Goal: Task Accomplishment & Management: Use online tool/utility

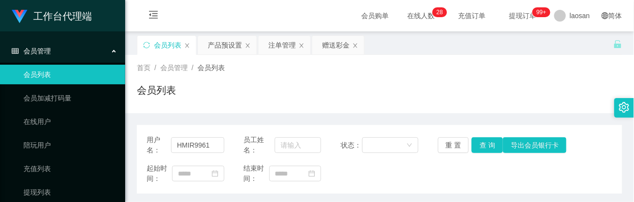
click at [310, 106] on div "首页 / 会员管理 / 会员列表 / 会员列表" at bounding box center [379, 84] width 509 height 58
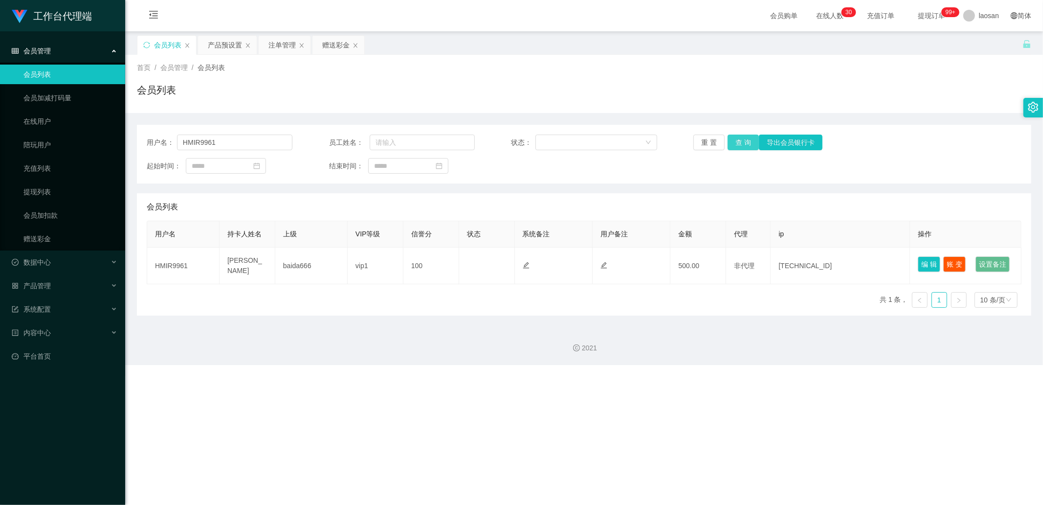
click at [634, 142] on button "查 询" at bounding box center [743, 143] width 31 height 16
click at [634, 142] on div "重 置 查 询 导出会员银行卡" at bounding box center [767, 143] width 146 height 16
click at [634, 142] on button "查 询" at bounding box center [743, 143] width 31 height 16
drag, startPoint x: 232, startPoint y: 145, endPoint x: 156, endPoint y: 138, distance: 76.6
click at [156, 138] on div "用户名： HMIR9961" at bounding box center [220, 143] width 146 height 16
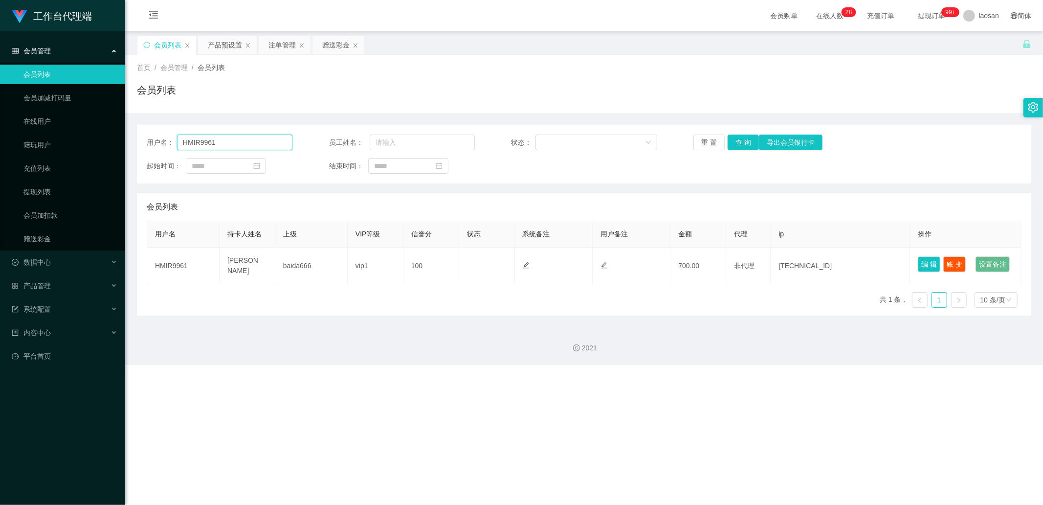
paste input "ui010"
type input "Hui0101"
click at [634, 140] on button "查 询" at bounding box center [743, 143] width 31 height 16
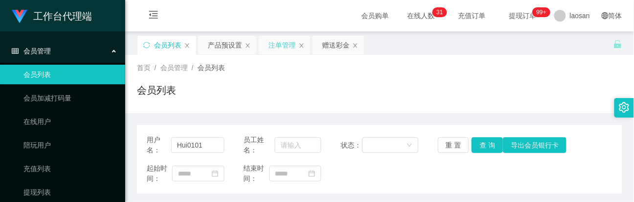
drag, startPoint x: 309, startPoint y: 85, endPoint x: 269, endPoint y: 53, distance: 51.5
click at [309, 85] on div "会员列表" at bounding box center [380, 94] width 486 height 23
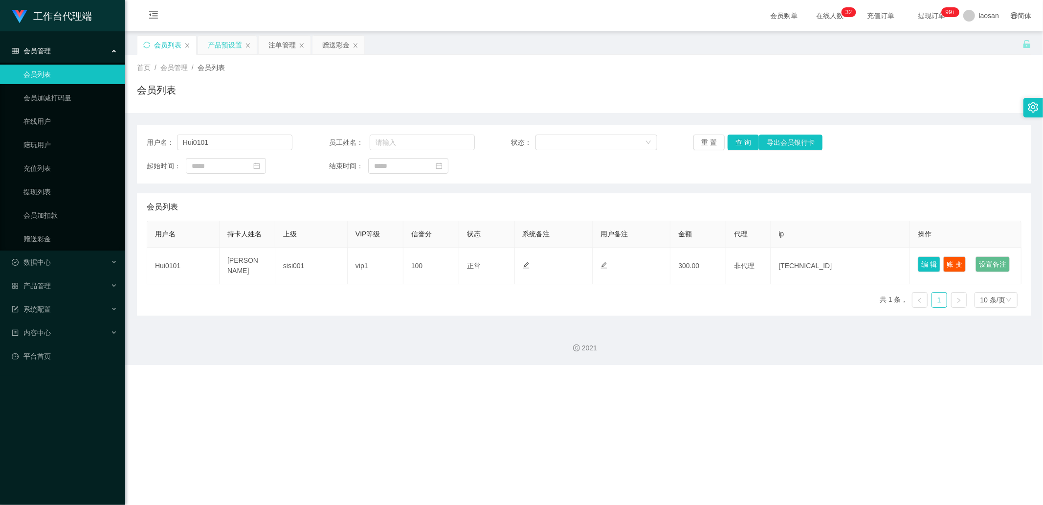
click at [220, 43] on div "产品预设置" at bounding box center [225, 45] width 34 height 19
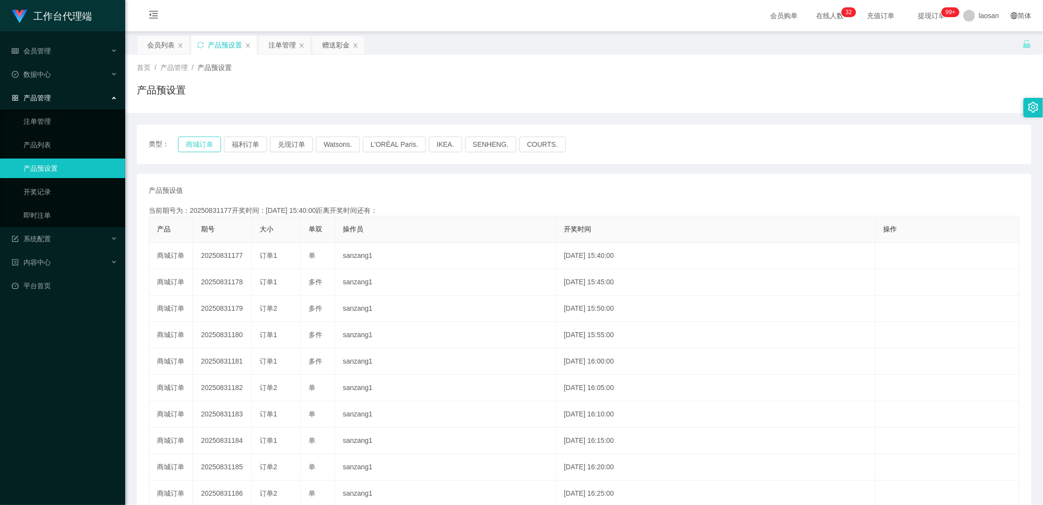
click at [200, 147] on button "商城订单" at bounding box center [199, 144] width 43 height 16
click at [200, 145] on button "商城订单" at bounding box center [199, 144] width 43 height 16
click at [206, 142] on button "商城订单" at bounding box center [199, 144] width 43 height 16
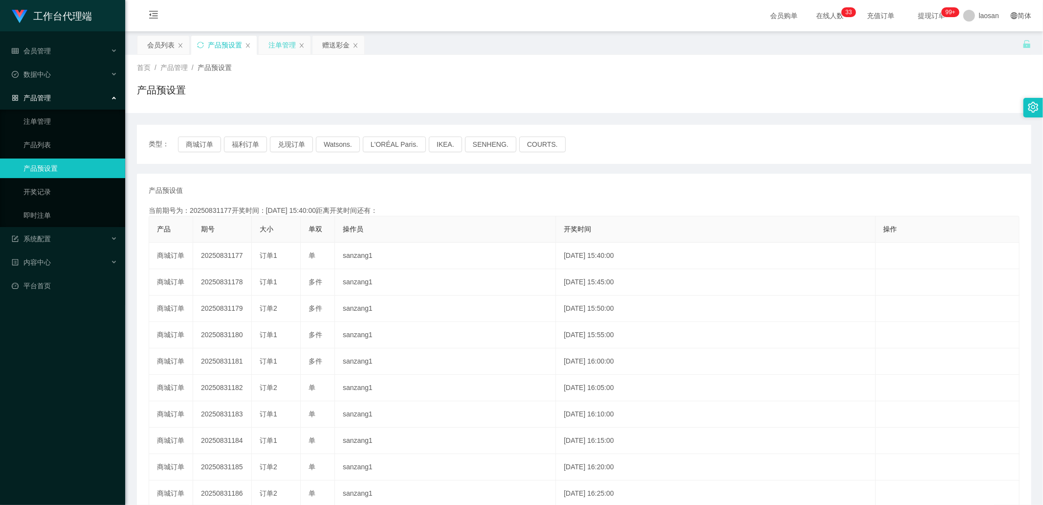
click at [279, 46] on div "注单管理" at bounding box center [282, 45] width 27 height 19
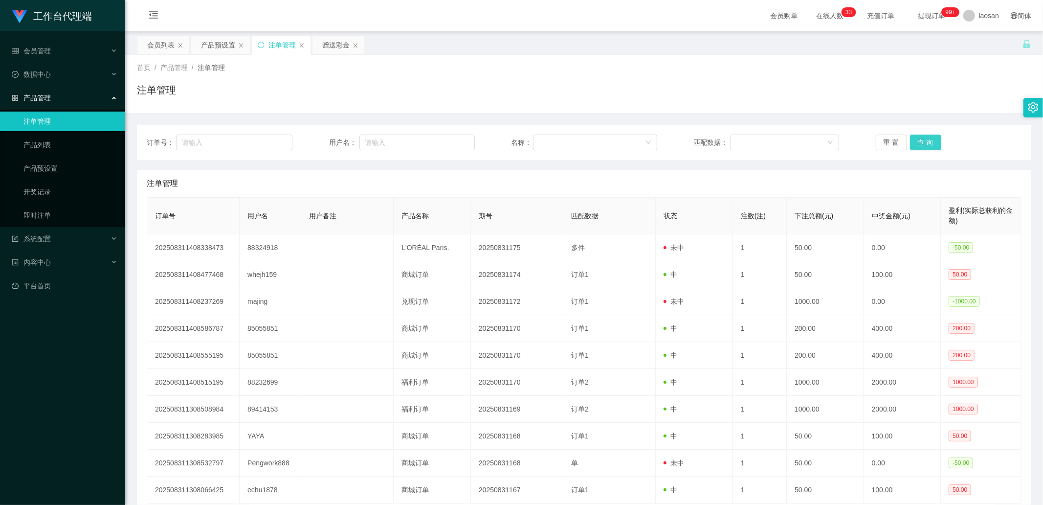
click at [634, 143] on button "查 询" at bounding box center [925, 143] width 31 height 16
click at [634, 143] on div "重 置 查 询" at bounding box center [949, 143] width 146 height 16
click at [634, 143] on button "查 询" at bounding box center [925, 143] width 31 height 16
click at [634, 137] on div "重 置 查 询" at bounding box center [949, 143] width 146 height 16
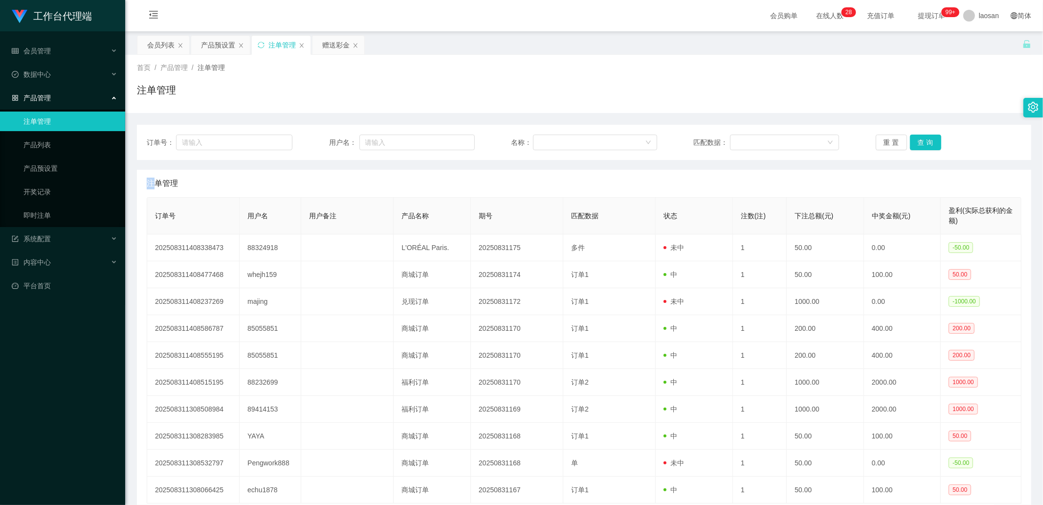
click at [634, 137] on div "重 置 查 询" at bounding box center [949, 143] width 146 height 16
click at [634, 145] on button "查 询" at bounding box center [925, 143] width 31 height 16
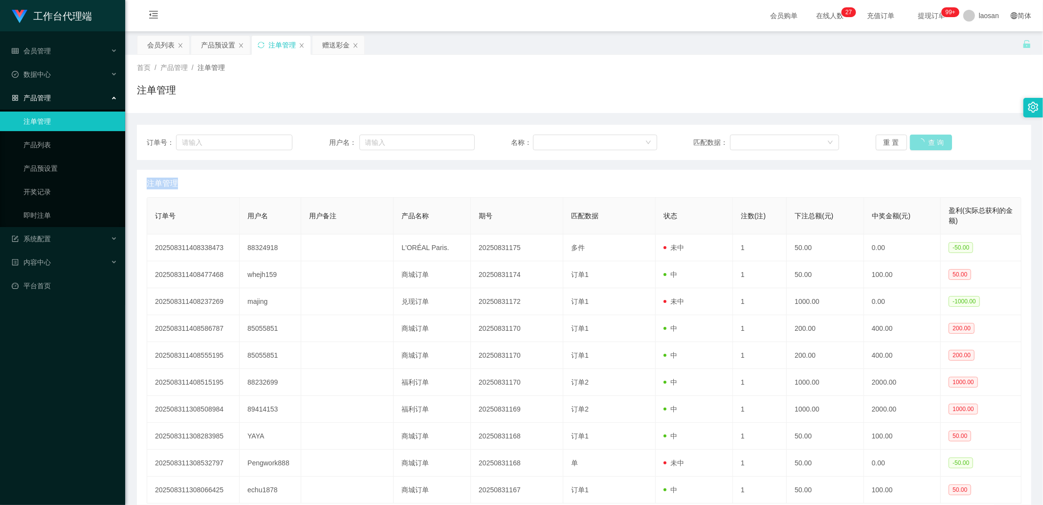
click at [634, 145] on button "查 询" at bounding box center [931, 143] width 42 height 16
click at [634, 135] on button "查 询" at bounding box center [925, 143] width 31 height 16
click at [634, 135] on div "重 置 查 询" at bounding box center [949, 143] width 146 height 16
click at [634, 135] on button "查 询" at bounding box center [925, 143] width 31 height 16
click at [634, 135] on div "重 置 查 询" at bounding box center [949, 143] width 146 height 16
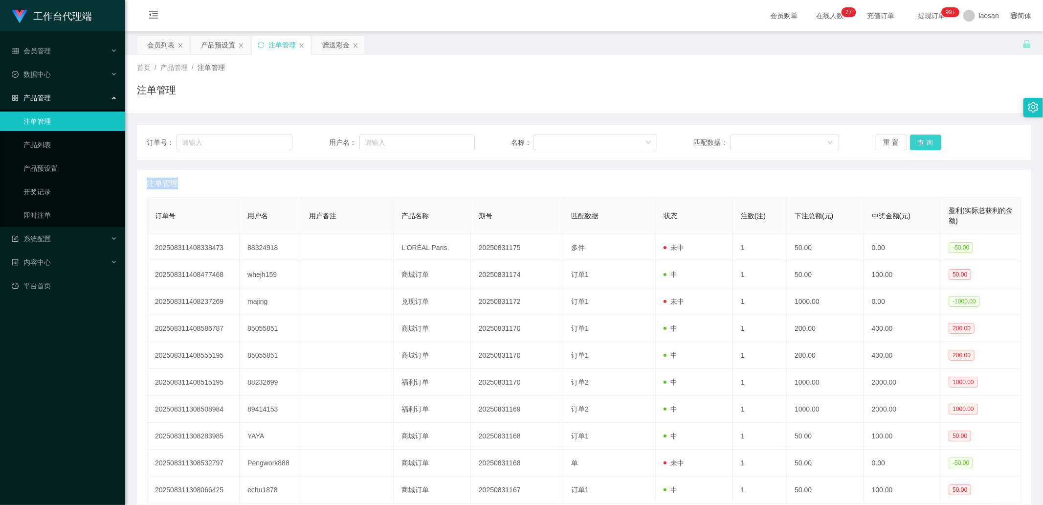
click at [634, 135] on button "查 询" at bounding box center [925, 143] width 31 height 16
click at [634, 135] on div "重 置 查 询" at bounding box center [949, 143] width 146 height 16
click at [634, 136] on button "查 询" at bounding box center [925, 143] width 31 height 16
click at [634, 140] on button "查 询" at bounding box center [931, 143] width 42 height 16
click at [634, 140] on div "重 置 查 询" at bounding box center [949, 143] width 146 height 16
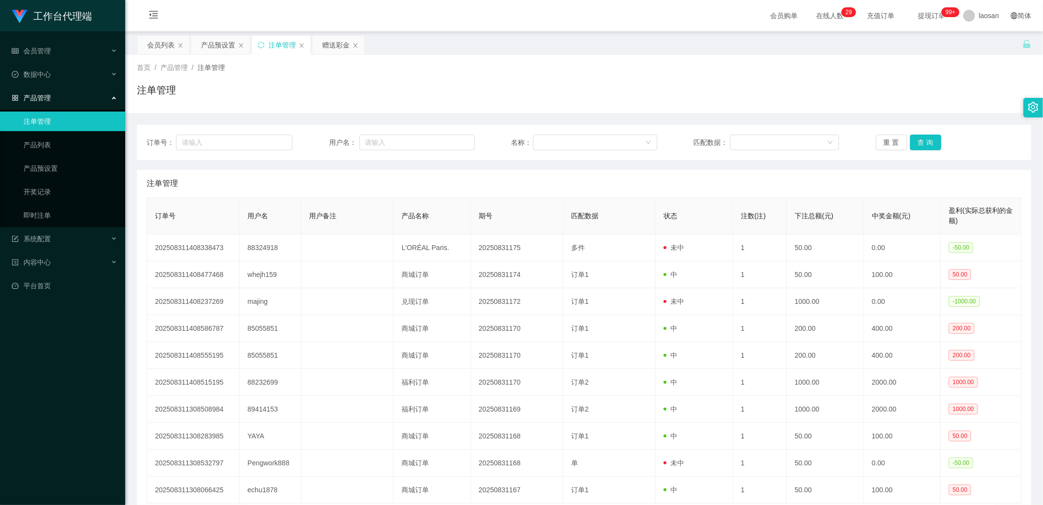
click at [634, 126] on div "订单号： 用户名： 名称： 匹配数据： 重 置 查 询" at bounding box center [584, 142] width 895 height 35
click at [634, 138] on button "查 询" at bounding box center [925, 143] width 31 height 16
click at [634, 147] on button "查 询" at bounding box center [925, 143] width 31 height 16
click at [634, 147] on div "重 置 查 询" at bounding box center [949, 143] width 146 height 16
click at [634, 147] on button "查 询" at bounding box center [925, 143] width 31 height 16
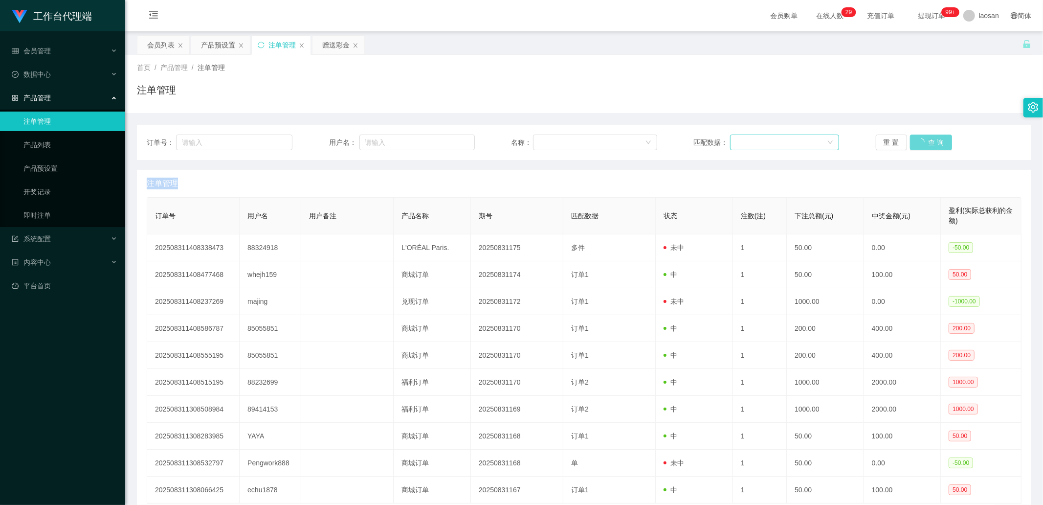
drag, startPoint x: 925, startPoint y: 147, endPoint x: 829, endPoint y: 149, distance: 95.9
click at [634, 147] on div "重 置 查 询" at bounding box center [949, 143] width 146 height 16
click at [634, 135] on button "查 询" at bounding box center [925, 143] width 31 height 16
click at [634, 135] on div "重 置 查 询" at bounding box center [949, 143] width 146 height 16
click at [634, 135] on button "查 询" at bounding box center [925, 143] width 31 height 16
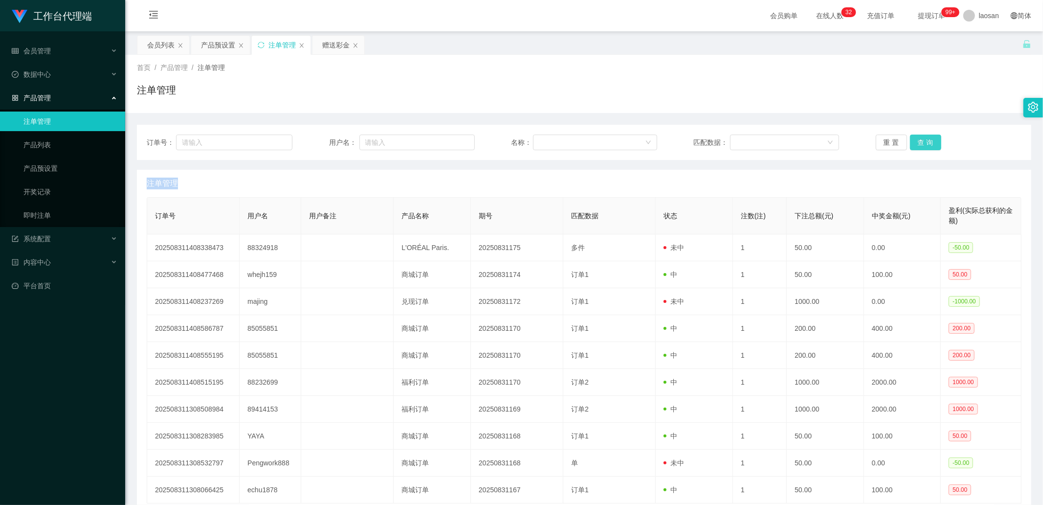
click at [634, 135] on div "重 置 查 询" at bounding box center [949, 143] width 146 height 16
click at [634, 135] on button "查 询" at bounding box center [925, 143] width 31 height 16
drag, startPoint x: 925, startPoint y: 135, endPoint x: 388, endPoint y: 244, distance: 547.1
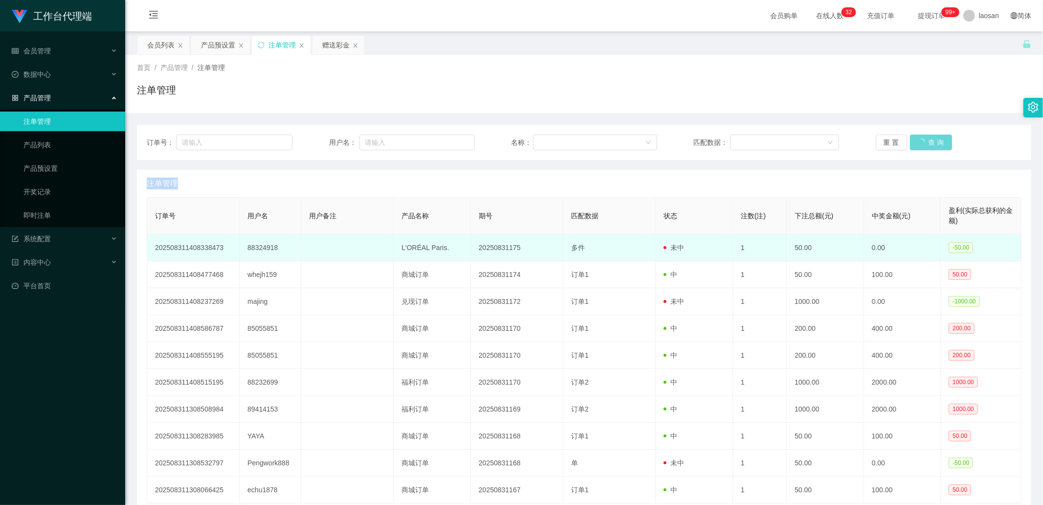
click at [634, 135] on div "重 置 查 询" at bounding box center [949, 143] width 146 height 16
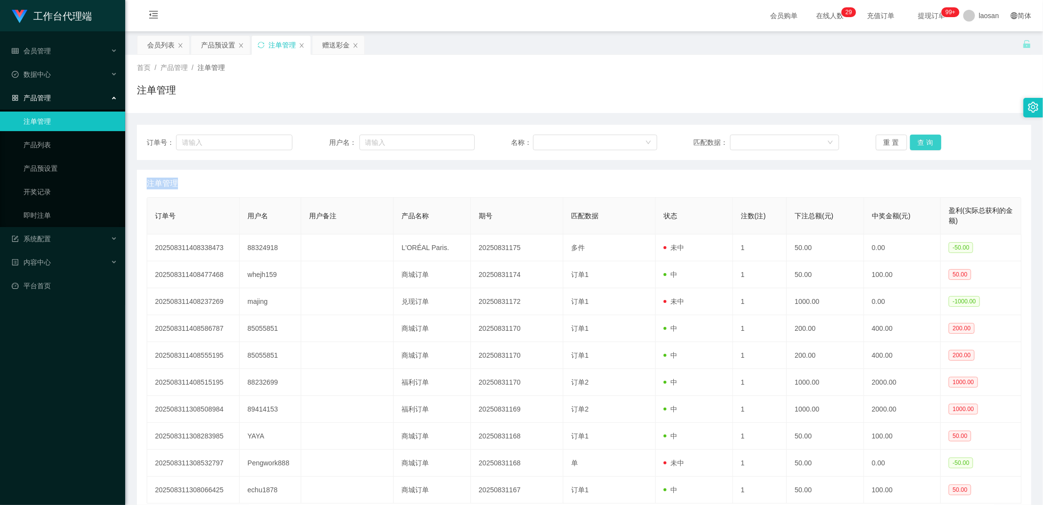
click at [634, 137] on button "查 询" at bounding box center [925, 143] width 31 height 16
click at [634, 137] on div "重 置 查 询" at bounding box center [949, 143] width 146 height 16
click at [634, 137] on button "查 询" at bounding box center [925, 143] width 31 height 16
drag, startPoint x: 924, startPoint y: 137, endPoint x: 888, endPoint y: 145, distance: 36.6
click at [634, 137] on div "重 置 查 询" at bounding box center [949, 143] width 146 height 16
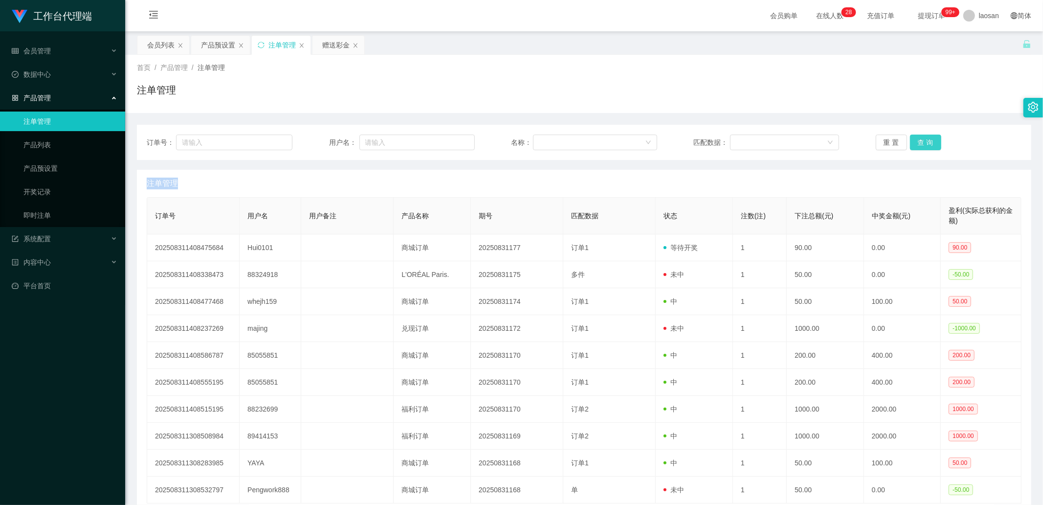
click at [634, 141] on button "查 询" at bounding box center [925, 143] width 31 height 16
click at [634, 141] on div "重 置 查 询" at bounding box center [949, 143] width 146 height 16
click at [634, 141] on button "查 询" at bounding box center [925, 143] width 31 height 16
click at [634, 138] on button "查 询" at bounding box center [925, 143] width 31 height 16
click at [634, 138] on div "重 置 查 询" at bounding box center [949, 143] width 146 height 16
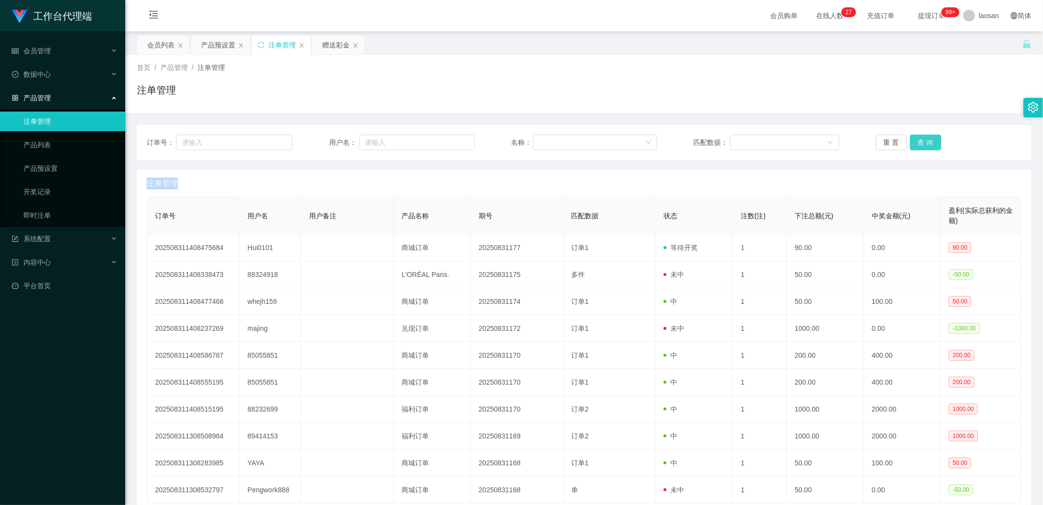
click at [634, 138] on button "查 询" at bounding box center [925, 143] width 31 height 16
click at [634, 140] on button "查 询" at bounding box center [925, 143] width 31 height 16
click at [634, 133] on div "订单号： 用户名： 名称： 匹配数据： 重 置 查 询" at bounding box center [584, 142] width 895 height 35
click at [634, 142] on button "查 询" at bounding box center [925, 143] width 31 height 16
click at [634, 142] on div "重 置 查 询" at bounding box center [949, 143] width 146 height 16
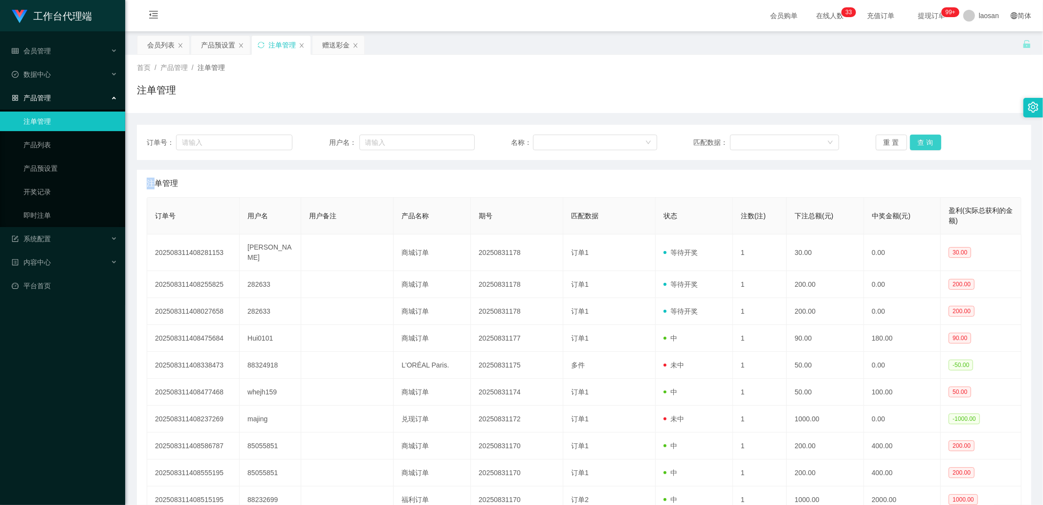
click at [634, 142] on button "查 询" at bounding box center [925, 143] width 31 height 16
click at [634, 145] on button "查 询" at bounding box center [925, 143] width 31 height 16
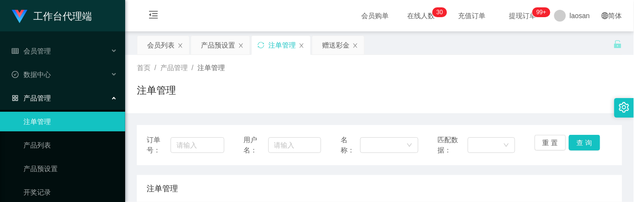
click at [334, 107] on div "首页 / 产品管理 / 注单管理 / 注单管理" at bounding box center [379, 84] width 509 height 58
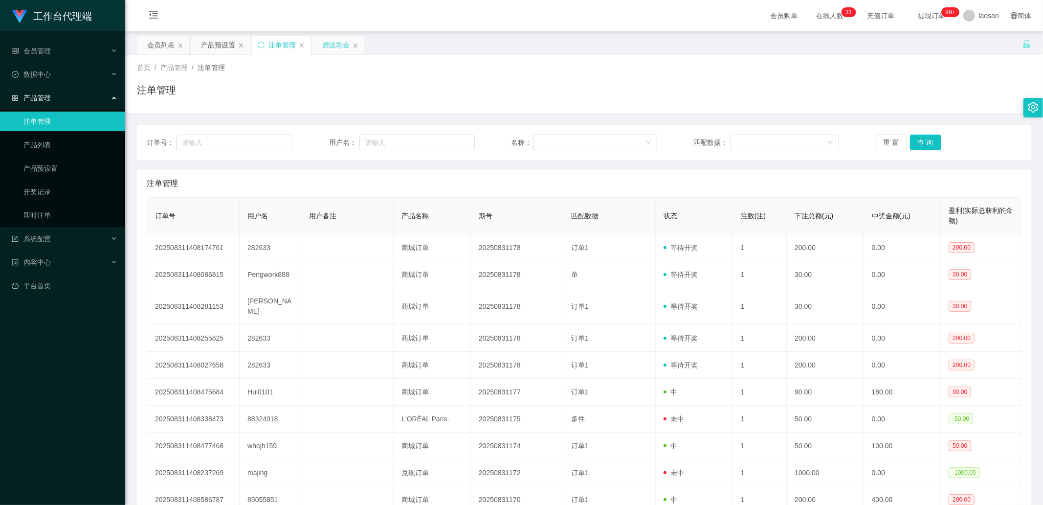
click at [327, 45] on div "赠送彩金" at bounding box center [335, 45] width 27 height 19
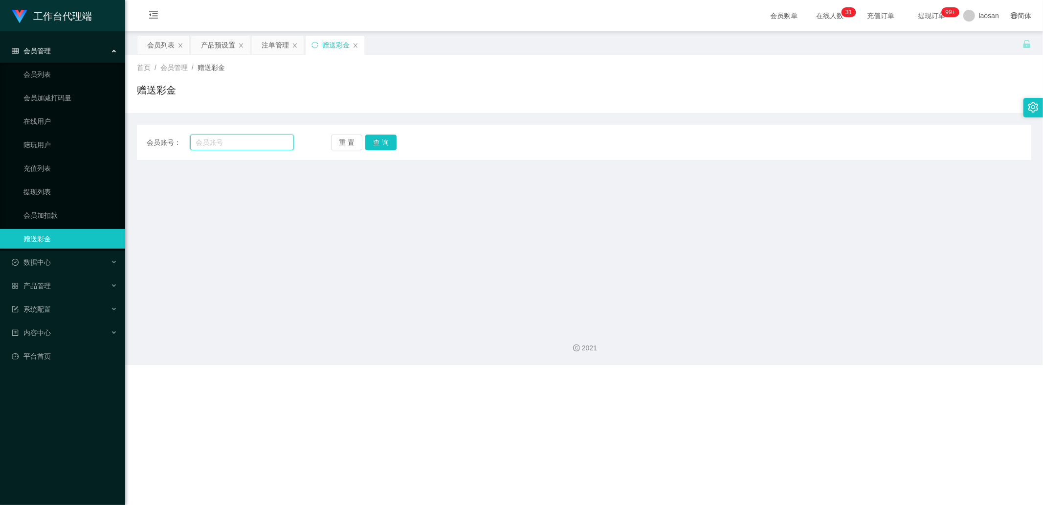
click at [241, 149] on input "text" at bounding box center [242, 143] width 104 height 16
click at [251, 142] on input "text" at bounding box center [242, 143] width 104 height 16
paste input "Hui0101"
type input "Hui0101"
click at [380, 143] on button "查 询" at bounding box center [380, 143] width 31 height 16
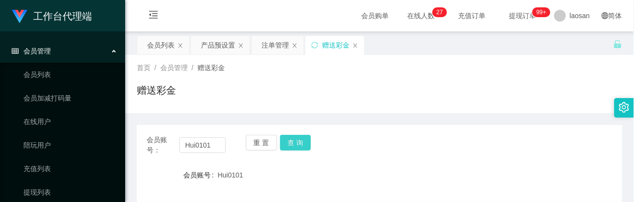
click at [299, 143] on button "查 询" at bounding box center [295, 143] width 31 height 16
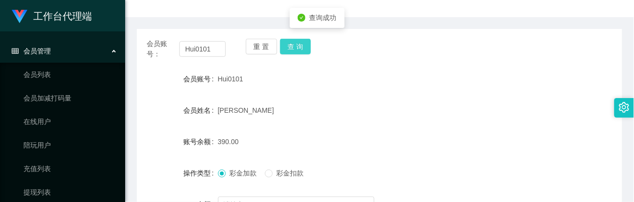
scroll to position [109, 0]
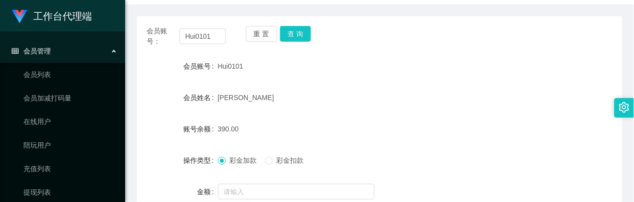
click at [346, 99] on div "[PERSON_NAME]" at bounding box center [359, 98] width 283 height 20
click at [300, 31] on button "查 询" at bounding box center [295, 34] width 31 height 16
drag, startPoint x: 512, startPoint y: 38, endPoint x: 496, endPoint y: 39, distance: 16.2
click at [512, 38] on div "会员账号： Hui0101 重 置 查 询" at bounding box center [380, 36] width 486 height 21
click at [305, 33] on button "查 询" at bounding box center [295, 34] width 31 height 16
